Goal: Task Accomplishment & Management: Complete application form

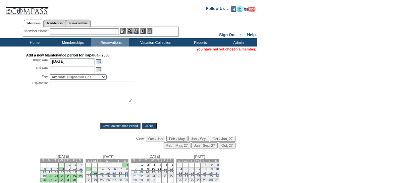
click at [81, 62] on input "10/2/2025" at bounding box center [72, 61] width 44 height 7
type input "10/26"
type input "2025-10-26"
type input "2025-10-27"
type input "10/26/2025"
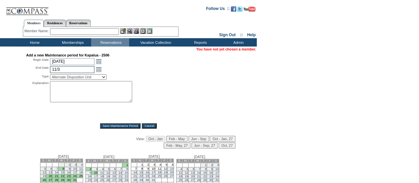
type input "11/3"
type input "2025-11-03"
type input "11/3/2025"
click at [84, 77] on select "Alternate Disposition Unit Business Hold Disposition Exclusive Alliance Partner…" at bounding box center [78, 76] width 57 height 5
select select "PropMaint"
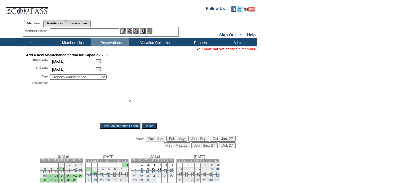
click at [50, 75] on select "Alternate Disposition Unit Business Hold Disposition Exclusive Alliance Partner…" at bounding box center [78, 76] width 57 height 5
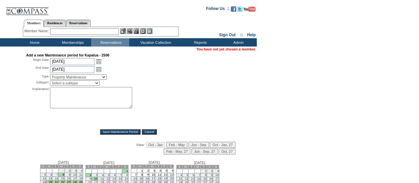
click at [78, 83] on select "Select a subtype FF&E Projects Housekeeping/Deep Clean Monthly PM Block Planned…" at bounding box center [75, 82] width 50 height 5
click at [68, 102] on textarea at bounding box center [91, 97] width 82 height 21
paste textarea "Bi-Annual PM and DC JLL"
type textarea "Bi-Annual PM and DC JLL"
click at [69, 84] on select "Select a subtype FF&E Projects Housekeeping/Deep Clean Monthly PM Block Planned…" at bounding box center [75, 82] width 50 height 5
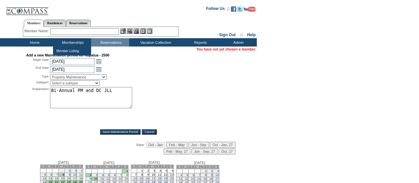
click at [95, 85] on select "Select a subtype FF&E Projects Housekeeping/Deep Clean Monthly PM Block Planned…" at bounding box center [75, 82] width 50 height 5
select select "PropMaint-PlannedMaint"
click at [50, 81] on select "Select a subtype FF&E Projects Housekeeping/Deep Clean Monthly PM Block Planned…" at bounding box center [75, 82] width 50 height 5
click at [170, 91] on div "Explanation: Bi-Annual PM and DC JLL *" at bounding box center [128, 105] width 205 height 37
click at [122, 132] on input "Save Maintenance Period" at bounding box center [120, 131] width 41 height 5
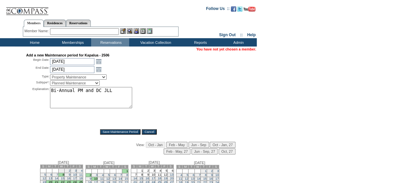
click at [122, 132] on input "Save Maintenance Period" at bounding box center [120, 131] width 41 height 5
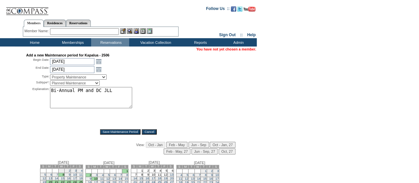
click at [122, 132] on input "Save Maintenance Period" at bounding box center [120, 131] width 41 height 5
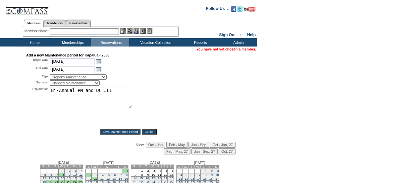
click at [198, 79] on div "Type: Alternate Disposition Unit Business Hold Disposition Exclusive Alliance P…" at bounding box center [128, 80] width 205 height 13
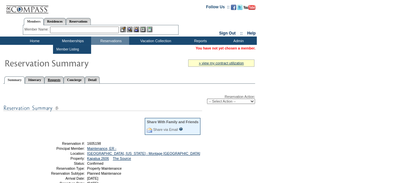
click at [64, 80] on link "Requests" at bounding box center [53, 79] width 19 height 7
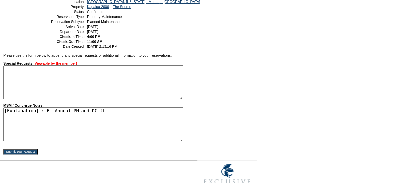
scroll to position [133, 0]
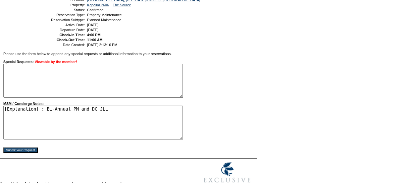
drag, startPoint x: 107, startPoint y: 111, endPoint x: 42, endPoint y: 113, distance: 65.0
click at [42, 112] on textarea "[Explanation] : Bi-Annual PM and DC JLL" at bounding box center [93, 122] width 180 height 34
click at [262, 98] on form "Follow Us ::" at bounding box center [209, 29] width 419 height 324
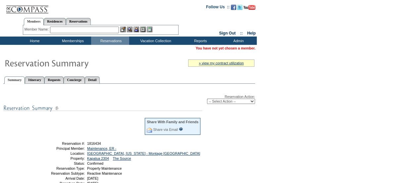
click at [229, 102] on select "-- Select Action -- Modify Reservation Dates Modify Reservation Cost Modify Occ…" at bounding box center [231, 100] width 48 height 5
select select "CancelRes"
click at [207, 99] on select "-- Select Action -- Modify Reservation Dates Modify Reservation Cost Modify Occ…" at bounding box center [231, 100] width 48 height 5
click at [326, 106] on form "Follow Us ::" at bounding box center [209, 164] width 419 height 328
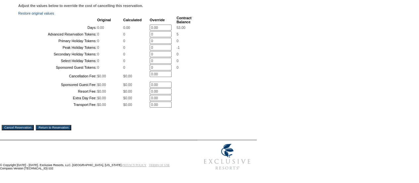
scroll to position [178, 0]
click at [7, 128] on input "Cancel Reservation" at bounding box center [18, 127] width 32 height 5
drag, startPoint x: 217, startPoint y: 61, endPoint x: 190, endPoint y: 6, distance: 61.4
click at [216, 57] on div "Adjust the values below to override the cost of cancelling this reservation. Re…" at bounding box center [129, 59] width 254 height 111
